Goal: Task Accomplishment & Management: Use online tool/utility

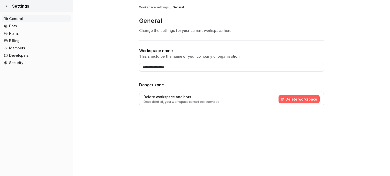
click at [6, 5] on icon at bounding box center [6, 6] width 3 height 3
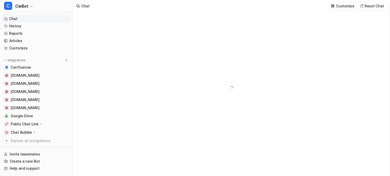
type textarea "**********"
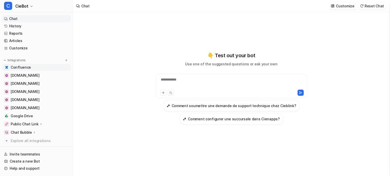
click at [39, 69] on link "Confluence" at bounding box center [36, 67] width 69 height 7
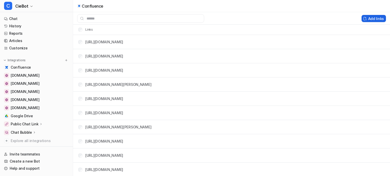
click at [368, 18] on button "Add links" at bounding box center [373, 18] width 24 height 7
